Goal: Register for event/course

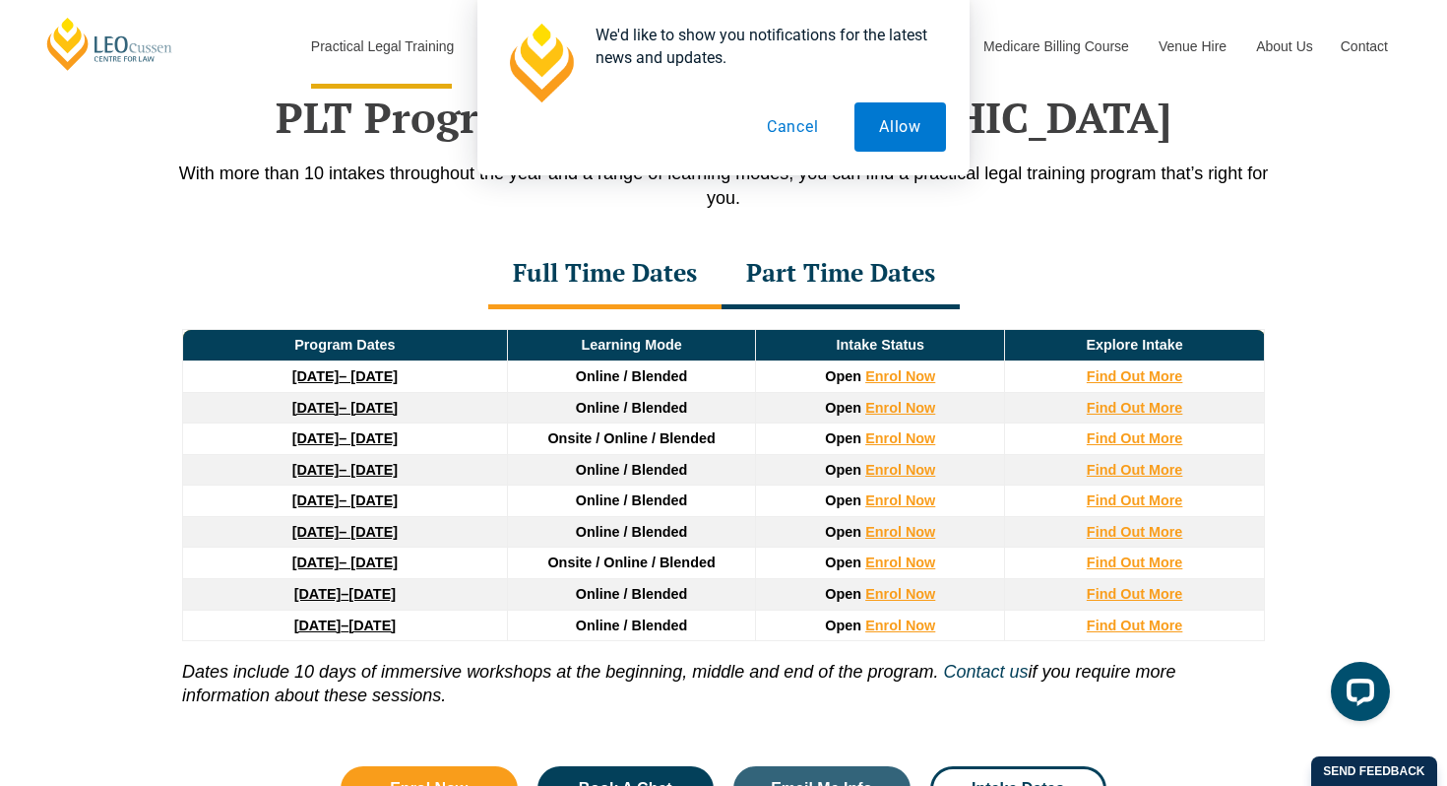
click at [804, 127] on button "Cancel" at bounding box center [792, 126] width 101 height 49
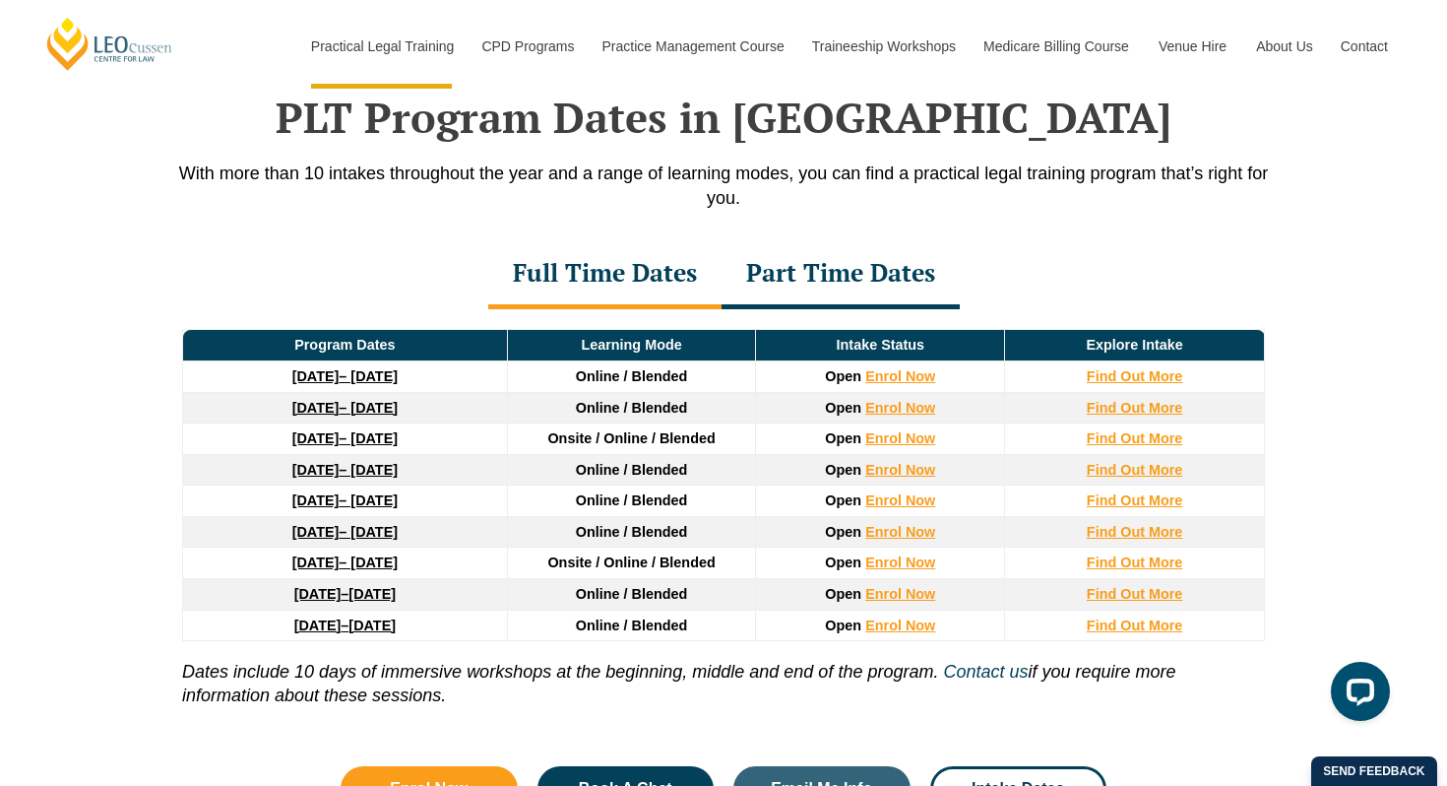
click at [822, 285] on div "Part Time Dates" at bounding box center [841, 274] width 238 height 69
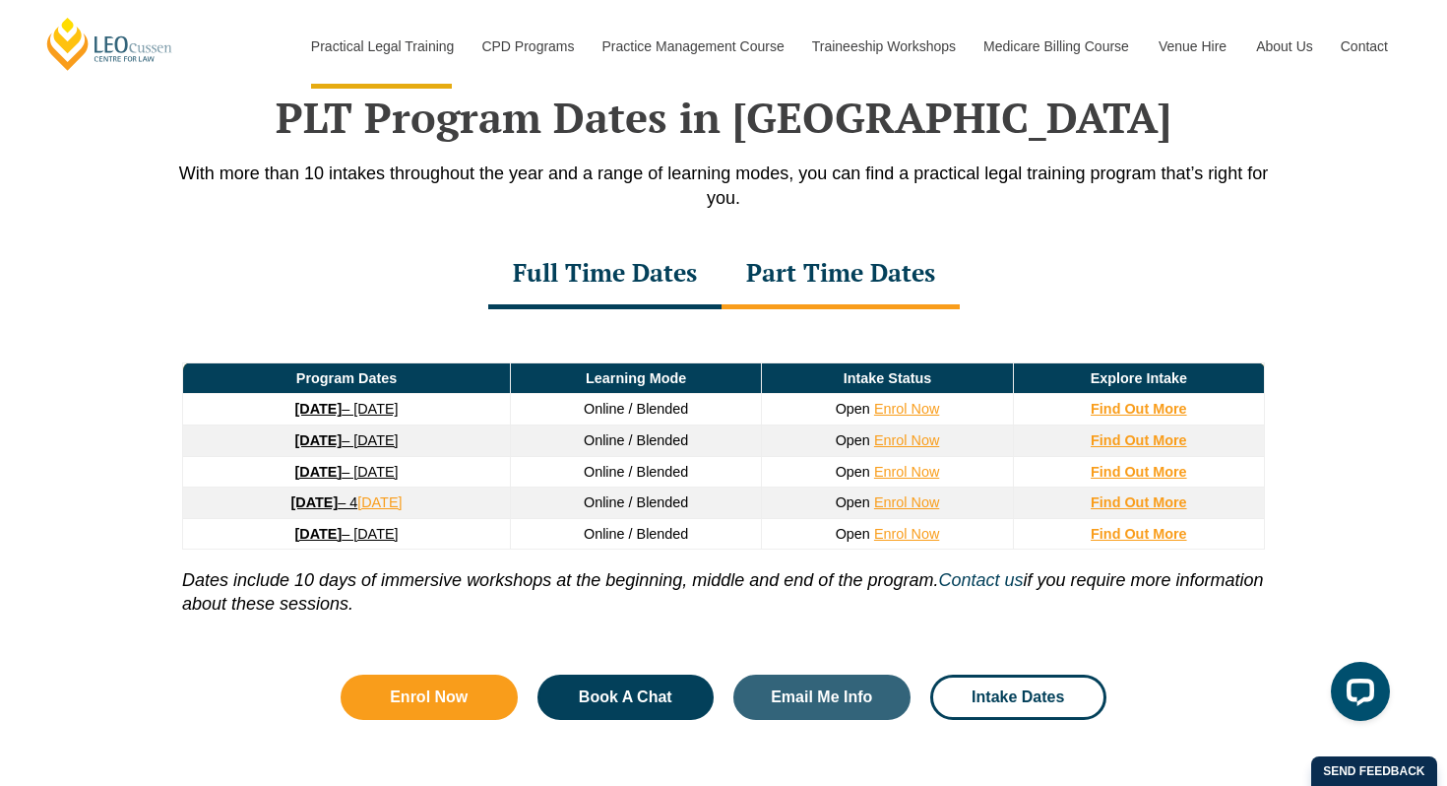
click at [1332, 358] on div "PLT Program Dates in [GEOGRAPHIC_DATA] With more than 10 intakes throughout the…" at bounding box center [723, 396] width 1447 height 804
click at [130, 629] on div "PLT Program Dates in [GEOGRAPHIC_DATA] With more than 10 intakes throughout the…" at bounding box center [723, 396] width 1447 height 804
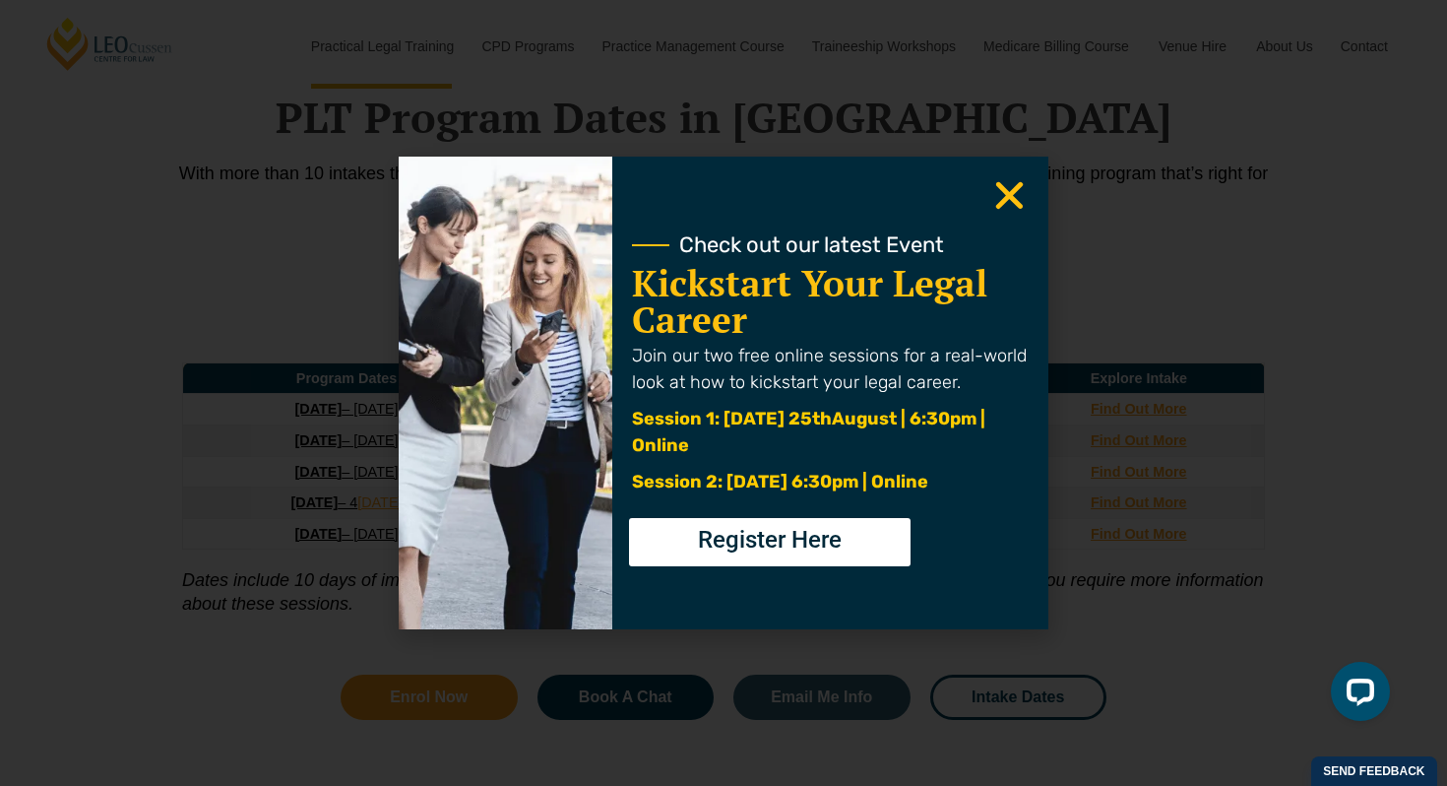
copy link "[DATE] – [DATE]"
click at [759, 551] on span "Register Here" at bounding box center [770, 540] width 144 height 24
